Goal: Find specific page/section: Find specific page/section

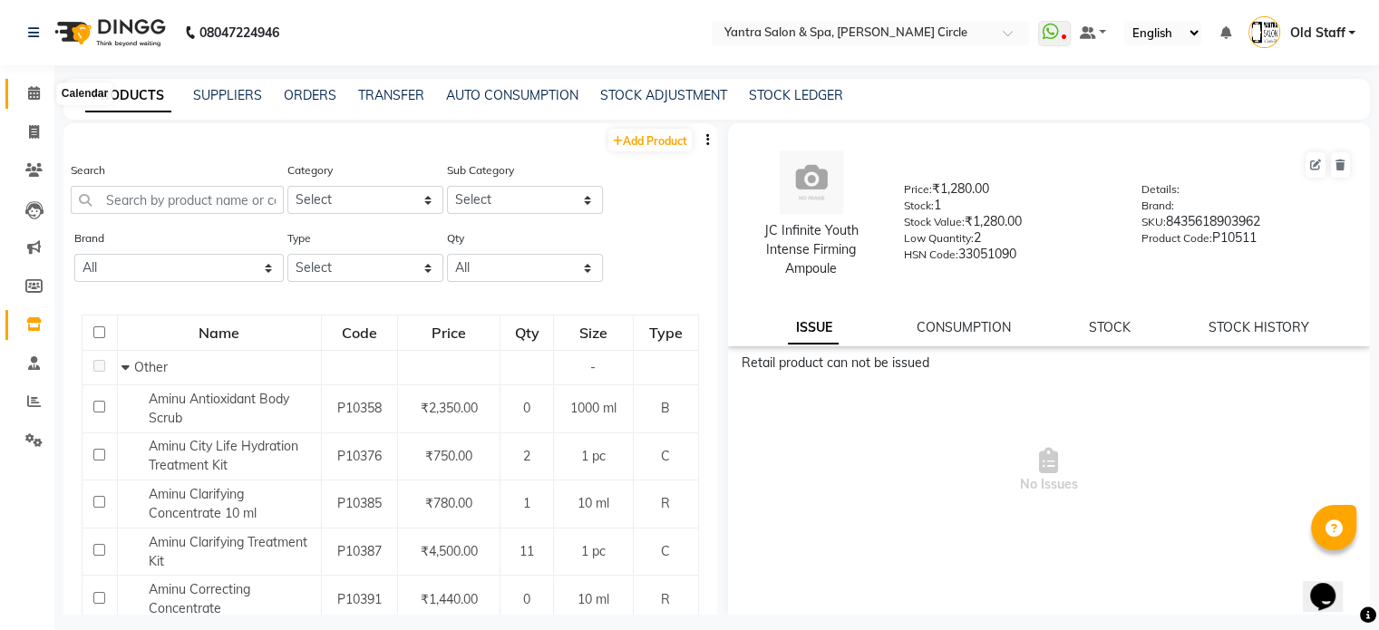
drag, startPoint x: 0, startPoint y: 0, endPoint x: 37, endPoint y: 93, distance: 100.5
click at [36, 92] on icon at bounding box center [34, 93] width 12 height 14
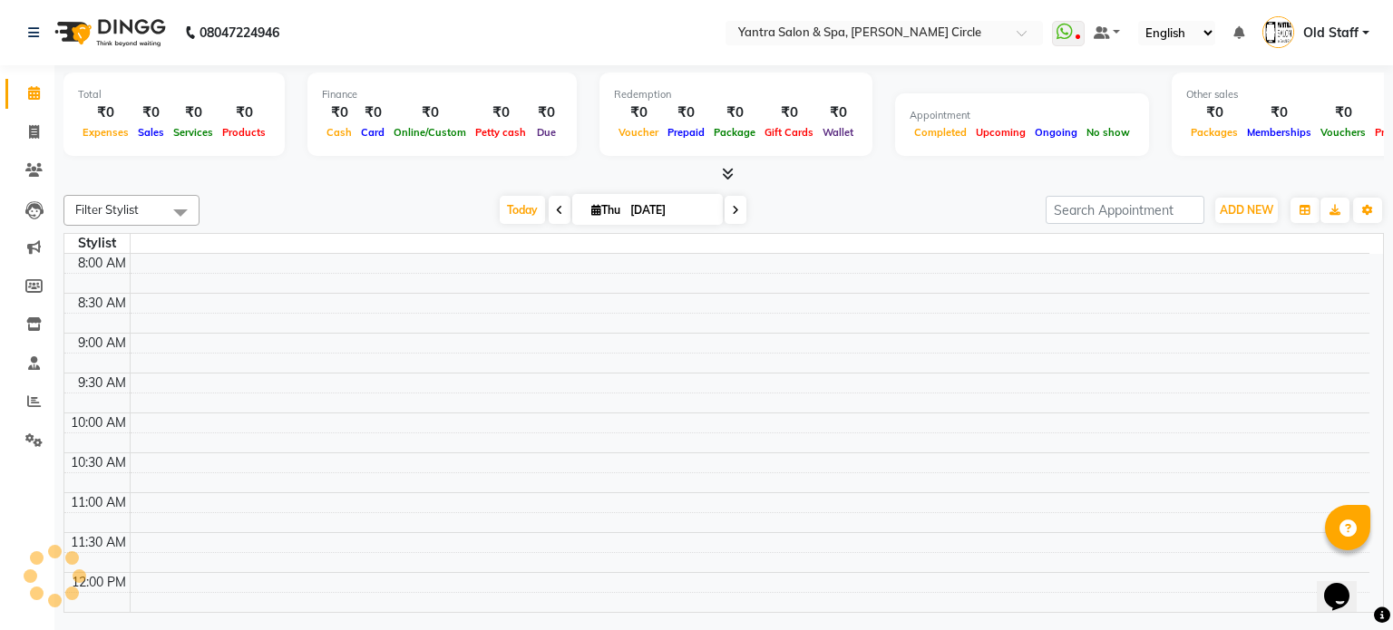
click at [0, 72] on div "Calendar Invoice Clients Leads Marketing Members Inventory Staff Reports Settin…" at bounding box center [122, 327] width 245 height 551
